Goal: Task Accomplishment & Management: Complete application form

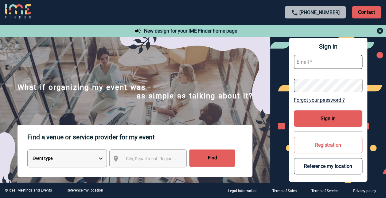
click at [317, 63] on input "text" at bounding box center [328, 62] width 69 height 14
type input "sandrine.belland@sanofi.com"
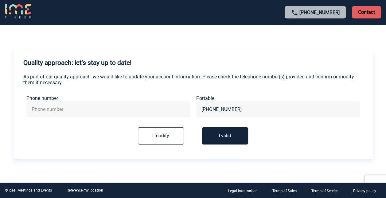
click at [235, 139] on button "I valid" at bounding box center [225, 135] width 46 height 17
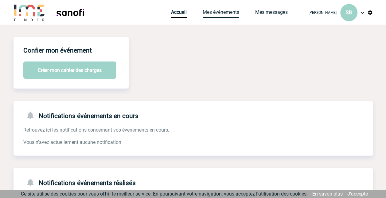
click at [230, 12] on link "Mes événements" at bounding box center [221, 13] width 37 height 9
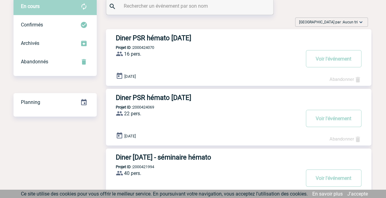
scroll to position [15, 0]
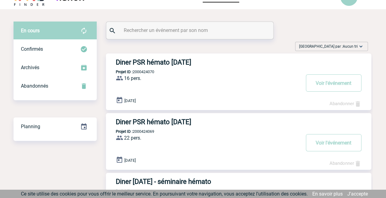
click at [347, 45] on span "Aucun tri" at bounding box center [349, 46] width 15 height 4
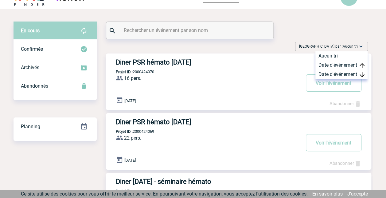
click at [347, 45] on span "Aucun tri" at bounding box center [349, 46] width 15 height 4
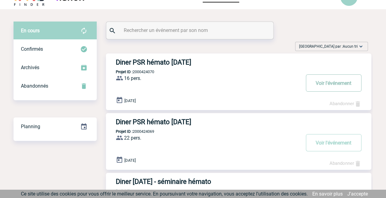
click at [336, 81] on button "Voir l'événement" at bounding box center [334, 82] width 56 height 17
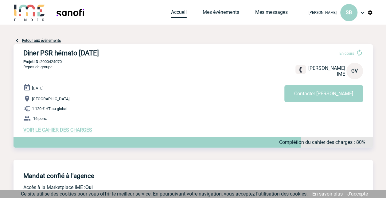
click at [171, 13] on link "Accueil" at bounding box center [179, 13] width 16 height 9
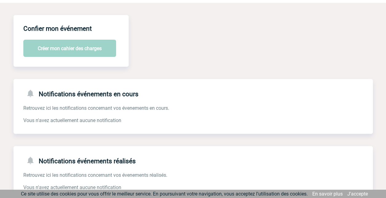
scroll to position [31, 0]
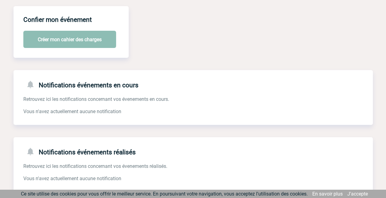
click at [80, 39] on button "Créer mon cahier des charges" at bounding box center [69, 39] width 93 height 17
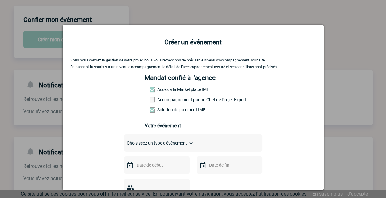
click at [149, 101] on span at bounding box center [151, 99] width 5 height 5
click at [0, 0] on input "Accompagnement par un Chef de Projet Expert" at bounding box center [0, 0] width 0 height 0
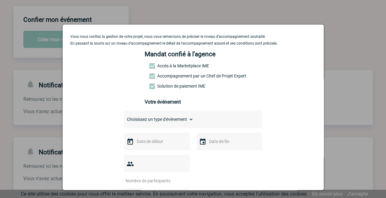
scroll to position [92, 0]
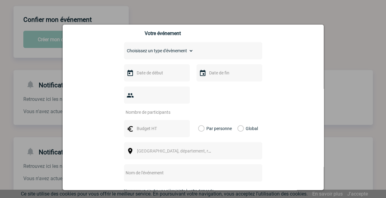
click at [152, 55] on select "Choisissez un type d'évènement Séminaire avec nuitée Séminaire sans nuitée Repa…" at bounding box center [158, 50] width 69 height 9
select select "4"
click at [124, 48] on select "Choisissez un type d'évènement Séminaire avec nuitée Séminaire sans nuitée Repa…" at bounding box center [158, 50] width 69 height 9
click at [153, 75] on input "text" at bounding box center [156, 73] width 42 height 8
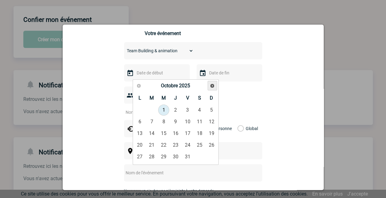
click at [213, 86] on span "Suivant" at bounding box center [212, 85] width 5 height 5
click at [176, 144] on link "22" at bounding box center [175, 144] width 11 height 11
type input "22-01-2026"
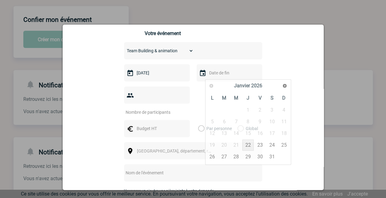
click at [226, 77] on input "text" at bounding box center [228, 73] width 42 height 8
click at [247, 145] on link "22" at bounding box center [247, 144] width 11 height 11
type input "22-01-2026"
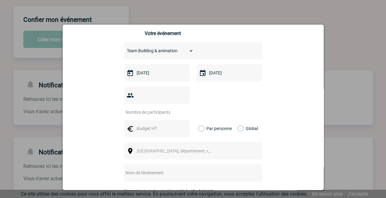
click at [153, 108] on input "number" at bounding box center [153, 112] width 58 height 8
type input "40"
click at [141, 124] on input "text" at bounding box center [156, 128] width 42 height 8
click at [237, 121] on label "Global" at bounding box center [239, 128] width 4 height 17
click at [0, 0] on input "Global" at bounding box center [0, 0] width 0 height 0
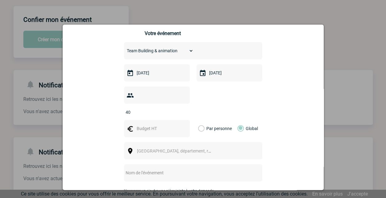
click at [145, 124] on input "text" at bounding box center [156, 128] width 42 height 8
type input "4000"
click at [169, 148] on span "Ville, département, région..." at bounding box center [179, 150] width 85 height 5
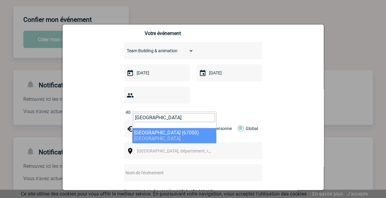
type input "Strasbourg"
select select "19042"
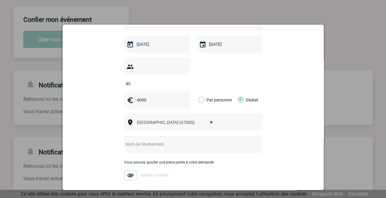
scroll to position [149, 0]
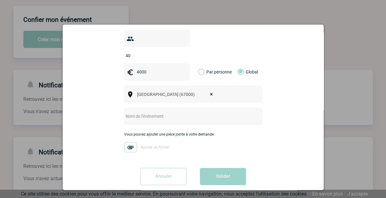
click at [148, 112] on input "text" at bounding box center [185, 116] width 122 height 8
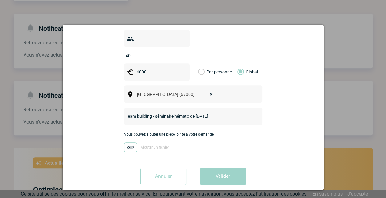
scroll to position [92, 0]
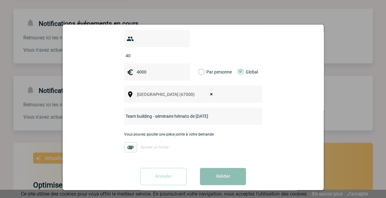
type input "Team building - séminaire hémato de [DATE]"
click at [219, 168] on button "Valider" at bounding box center [223, 176] width 46 height 17
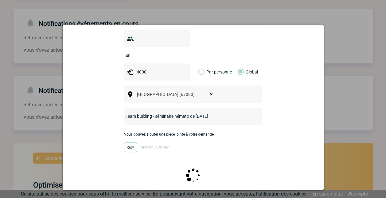
scroll to position [0, 0]
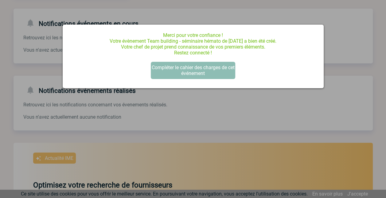
click at [190, 71] on button "Compléter le cahier des charges de cet événement" at bounding box center [193, 70] width 84 height 17
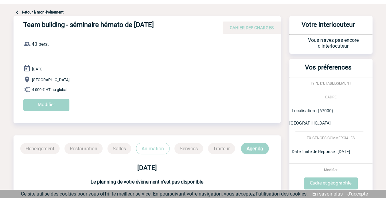
scroll to position [31, 0]
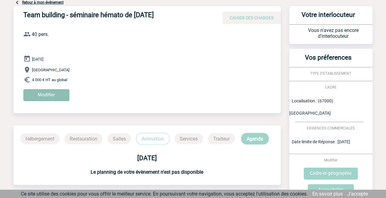
click at [36, 98] on input "Modifier" at bounding box center [46, 95] width 46 height 12
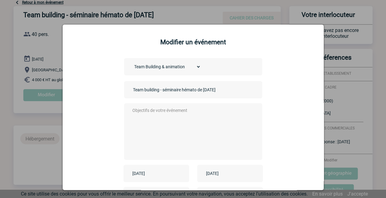
click at [153, 113] on textarea at bounding box center [191, 130] width 121 height 49
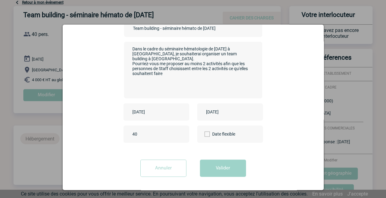
scroll to position [63, 0]
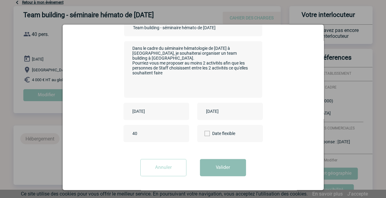
type textarea "Dans le cadre du séminaire hématologie de janvier 2026 à Strasbourg, je souhait…"
click at [228, 167] on button "Valider" at bounding box center [223, 167] width 46 height 17
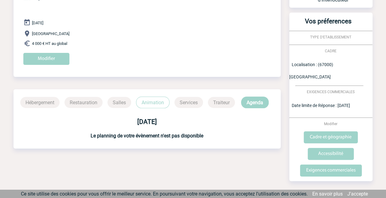
scroll to position [67, 0]
click at [347, 164] on input "Exigences commerciales" at bounding box center [331, 170] width 62 height 12
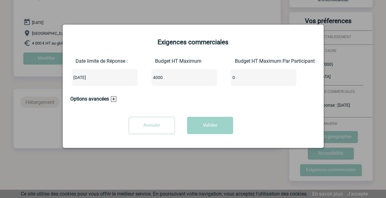
click at [113, 99] on h3 "Options avancées" at bounding box center [93, 99] width 46 height 6
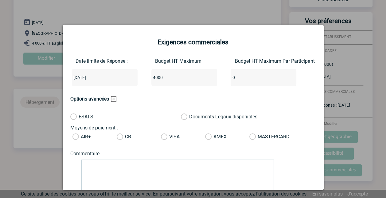
click at [104, 78] on div "2025-10-03" at bounding box center [105, 77] width 66 height 17
click at [93, 77] on input "2025-10-03" at bounding box center [86, 77] width 29 height 8
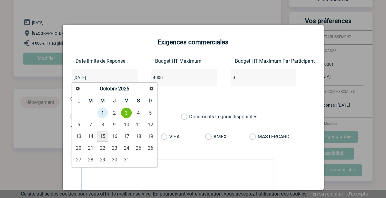
click at [103, 136] on link "15" at bounding box center [102, 135] width 11 height 11
type input "2025-10-15"
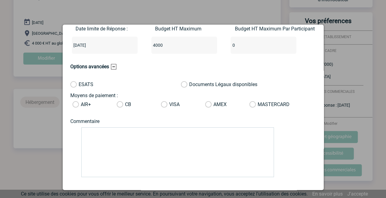
scroll to position [60, 0]
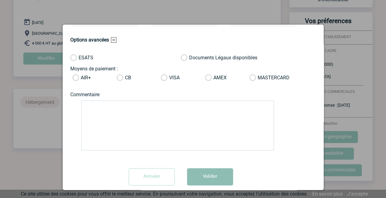
click at [200, 174] on button "Valider" at bounding box center [210, 176] width 46 height 17
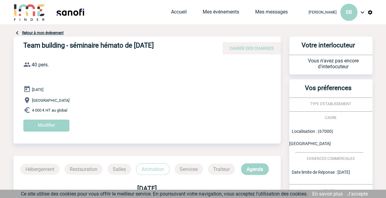
scroll to position [0, 0]
click at [179, 10] on link "Accueil" at bounding box center [179, 13] width 16 height 9
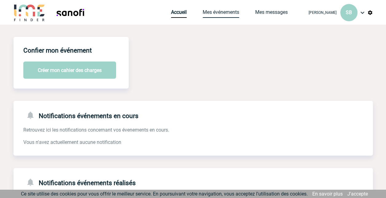
click at [231, 11] on link "Mes événements" at bounding box center [221, 13] width 37 height 9
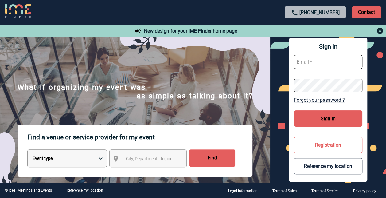
click at [318, 66] on input "text" at bounding box center [328, 62] width 69 height 14
type input "sandrine.belland@sanofi.com"
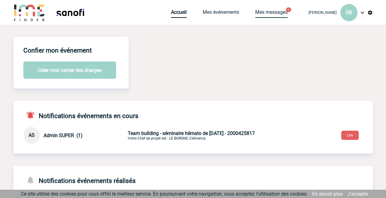
click at [261, 10] on link "Mes messages" at bounding box center [271, 13] width 33 height 9
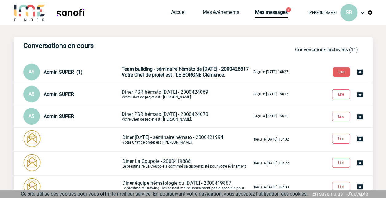
click at [176, 69] on span "Team building - séminaire hémato de janvier 2026 - 2000425817" at bounding box center [185, 69] width 127 height 6
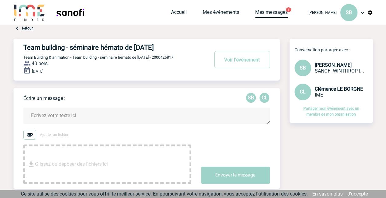
click at [264, 9] on link "Mes messages" at bounding box center [271, 13] width 33 height 9
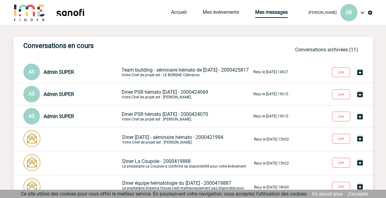
click at [183, 93] on span "Diner PSR hémato [DATE] - 2000424069" at bounding box center [165, 92] width 87 height 6
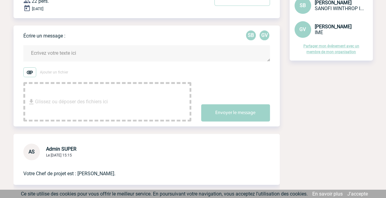
scroll to position [6, 0]
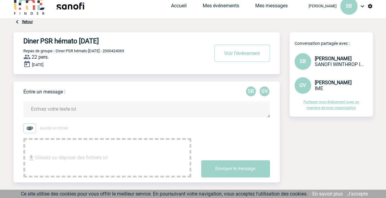
drag, startPoint x: 69, startPoint y: 41, endPoint x: 51, endPoint y: 48, distance: 20.0
click at [68, 41] on h4 "Diner PSR hémato [DATE]" at bounding box center [106, 41] width 167 height 8
click at [231, 52] on button "Voir l'événement" at bounding box center [242, 52] width 56 height 17
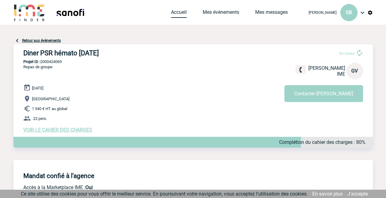
click at [177, 15] on link "Accueil" at bounding box center [179, 13] width 16 height 9
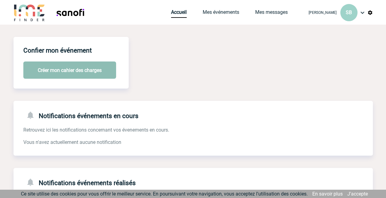
click at [61, 73] on button "Créer mon cahier des charges" at bounding box center [69, 69] width 93 height 17
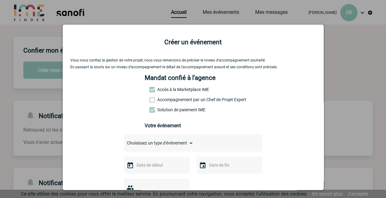
click at [149, 102] on span at bounding box center [151, 99] width 5 height 5
click at [0, 0] on input "Accompagnement par un Chef de Projet Expert" at bounding box center [0, 0] width 0 height 0
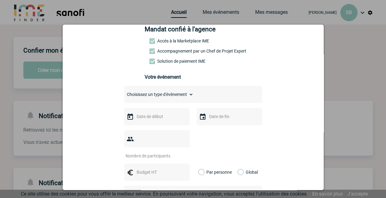
scroll to position [61, 0]
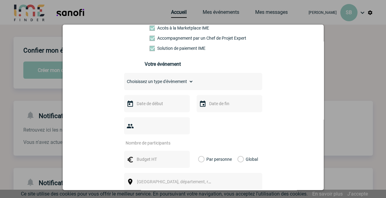
click at [174, 82] on select "Choisissez un type d'évènement Séminaire avec nuitée Séminaire sans nuitée Repa…" at bounding box center [158, 81] width 69 height 9
select select "3"
click at [124, 79] on select "Choisissez un type d'évènement Séminaire avec nuitée Séminaire sans nuitée Repa…" at bounding box center [158, 81] width 69 height 9
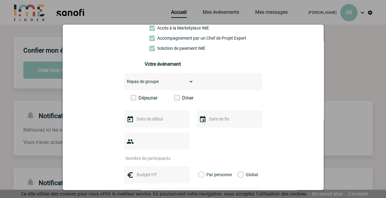
click at [174, 99] on span at bounding box center [176, 97] width 5 height 5
click at [0, 0] on input "Diner" at bounding box center [0, 0] width 0 height 0
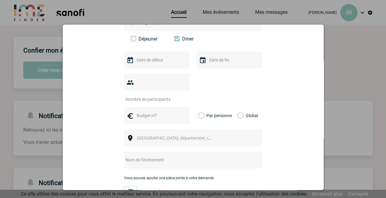
scroll to position [123, 0]
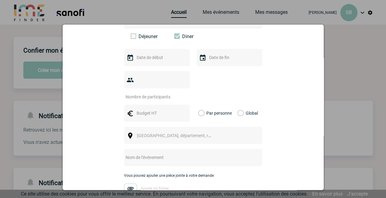
click at [145, 60] on input "text" at bounding box center [156, 57] width 42 height 8
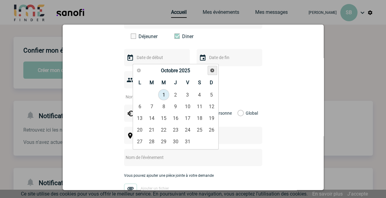
click at [213, 70] on span "Suivant" at bounding box center [212, 70] width 5 height 5
click at [164, 127] on link "21" at bounding box center [163, 129] width 11 height 11
type input "[DATE]"
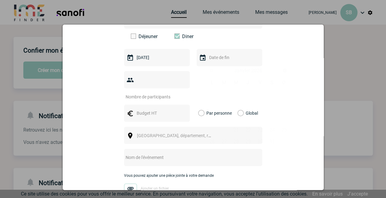
click at [215, 61] on input "text" at bounding box center [228, 57] width 42 height 8
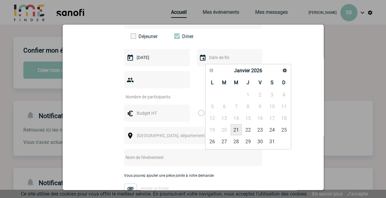
click at [236, 131] on link "21" at bounding box center [235, 129] width 11 height 11
type input "[DATE]"
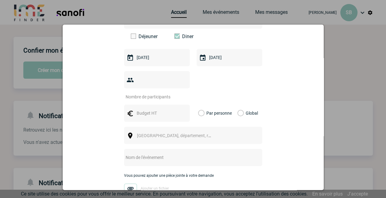
click at [155, 93] on input "number" at bounding box center [153, 97] width 58 height 8
type input "40"
click at [138, 109] on input "text" at bounding box center [156, 113] width 42 height 8
type input "70"
click at [198, 106] on label "Par personne" at bounding box center [201, 112] width 7 height 17
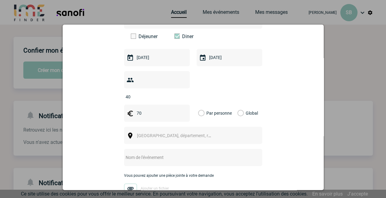
click at [0, 0] on input "Par personne" at bounding box center [0, 0] width 0 height 0
click at [172, 133] on span "Ville, département, région..." at bounding box center [179, 135] width 85 height 5
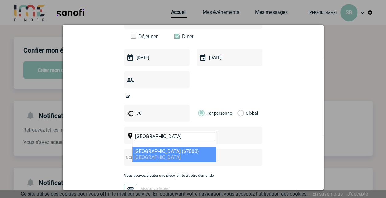
type input "[GEOGRAPHIC_DATA]"
select select "19042"
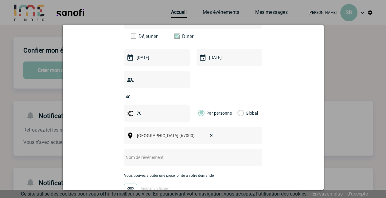
click at [165, 153] on input "text" at bounding box center [185, 157] width 122 height 8
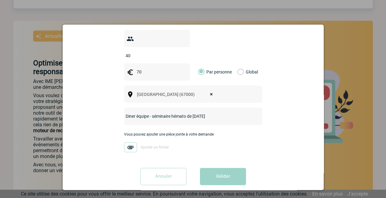
scroll to position [215, 0]
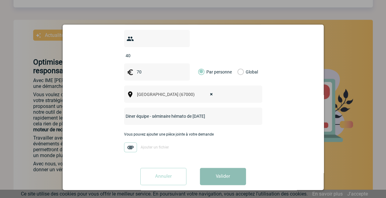
type input "Diner équipe - séminaire hémato de [DATE]"
click at [223, 172] on button "Valider" at bounding box center [223, 176] width 46 height 17
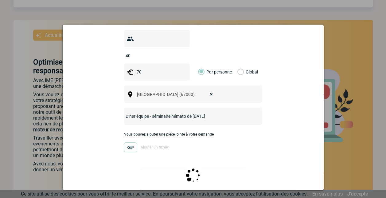
scroll to position [0, 0]
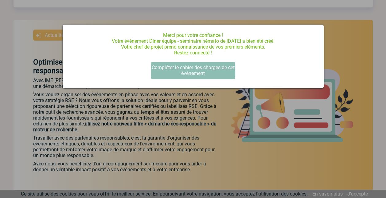
click at [204, 75] on button "Compléter le cahier des charges de cet événement" at bounding box center [193, 70] width 84 height 17
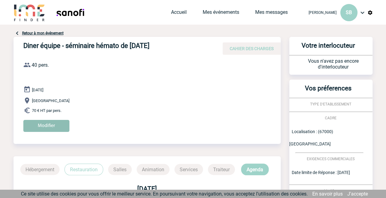
click at [57, 124] on input "Modifier" at bounding box center [46, 126] width 46 height 12
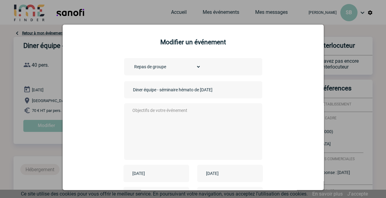
click at [165, 64] on select "Choisissez un type d'évènement Séminaire avec nuitée Séminaire sans nuitée Repa…" at bounding box center [165, 66] width 69 height 9
click at [164, 108] on textarea at bounding box center [191, 130] width 121 height 49
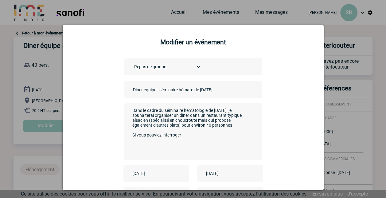
paste textarea "La Maison Kammerzell"
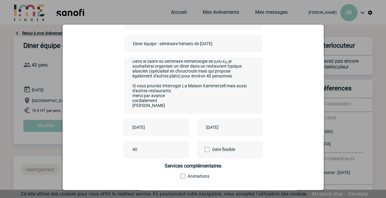
scroll to position [88, 0]
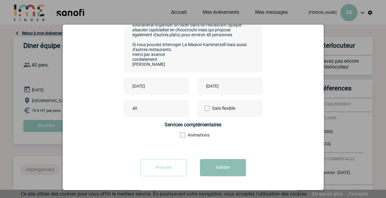
type textarea "Dans le cadre du séminaire hématologie de janvier 2026, je souhaiterai organise…"
click at [221, 172] on button "Valider" at bounding box center [223, 167] width 46 height 17
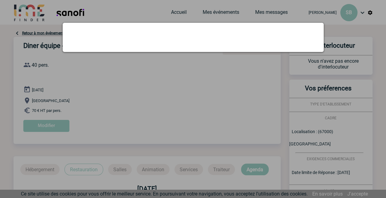
scroll to position [0, 0]
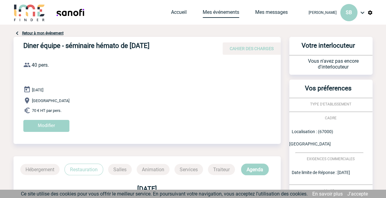
click at [215, 11] on link "Mes événements" at bounding box center [221, 13] width 37 height 9
